Goal: Book appointment/travel/reservation

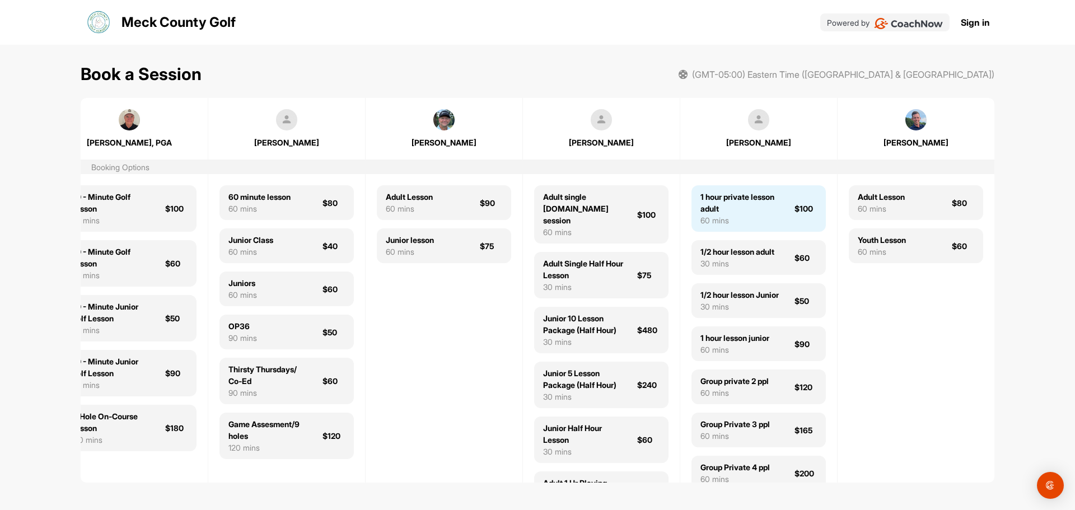
click at [716, 198] on div "1 hour private lesson adult" at bounding box center [740, 203] width 81 height 24
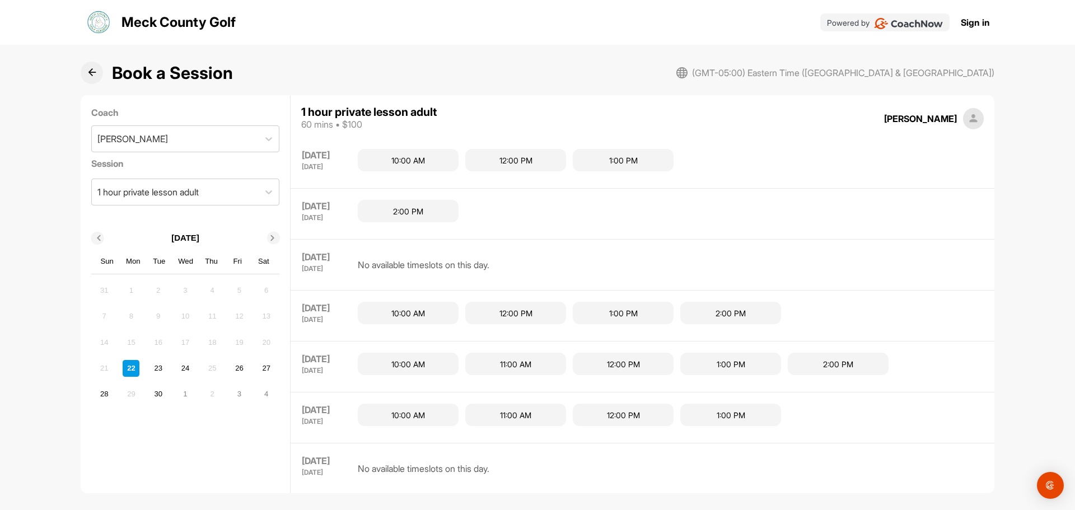
scroll to position [57, 0]
click at [274, 237] on icon at bounding box center [273, 239] width 6 height 6
